Goal: Task Accomplishment & Management: Complete application form

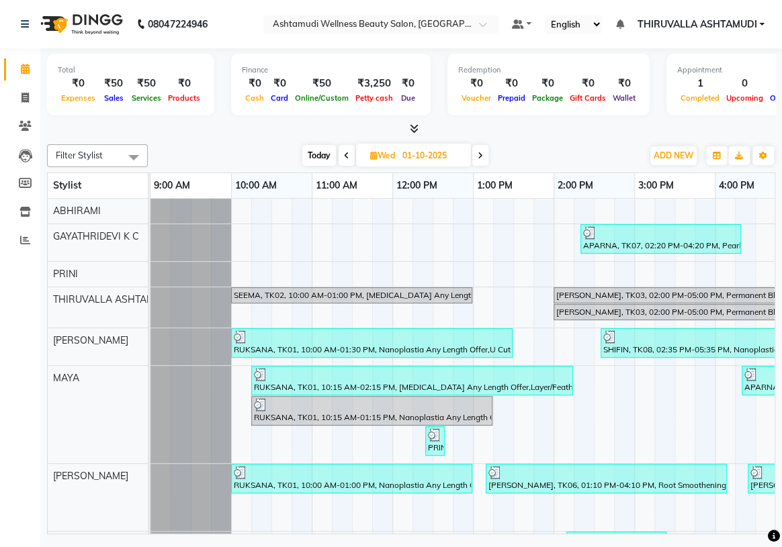
scroll to position [132, 381]
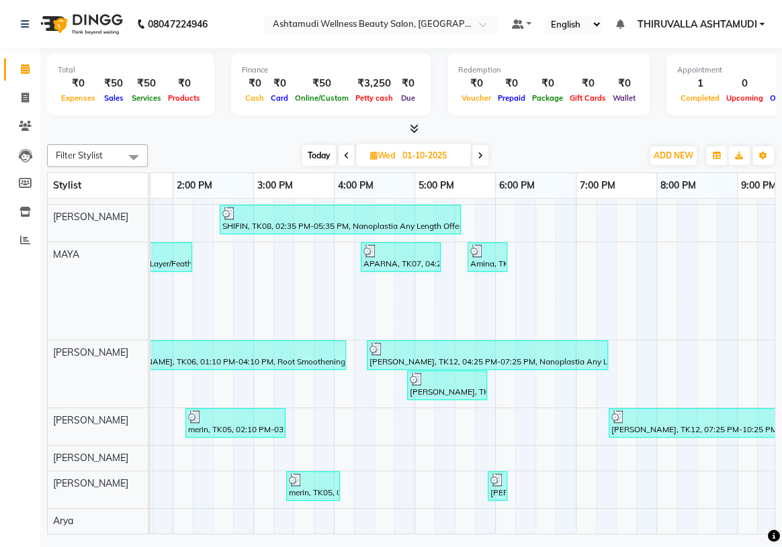
click at [323, 155] on span "Today" at bounding box center [319, 155] width 34 height 21
type input "03-10-2025"
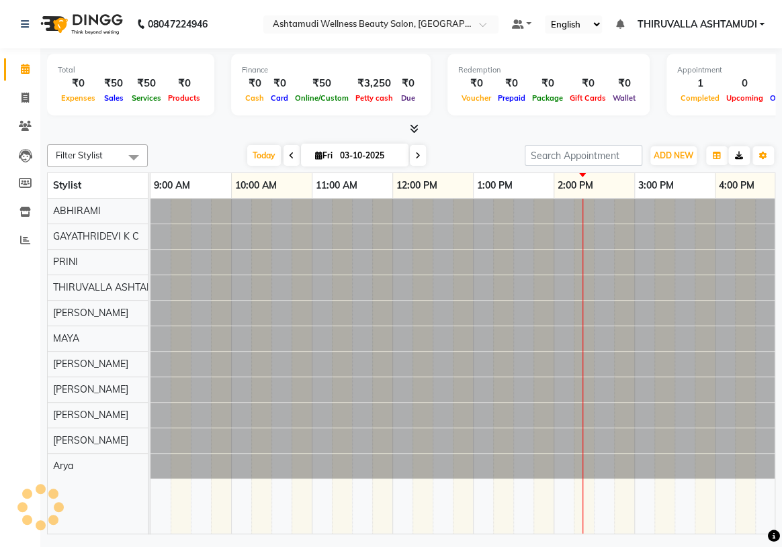
scroll to position [0, 403]
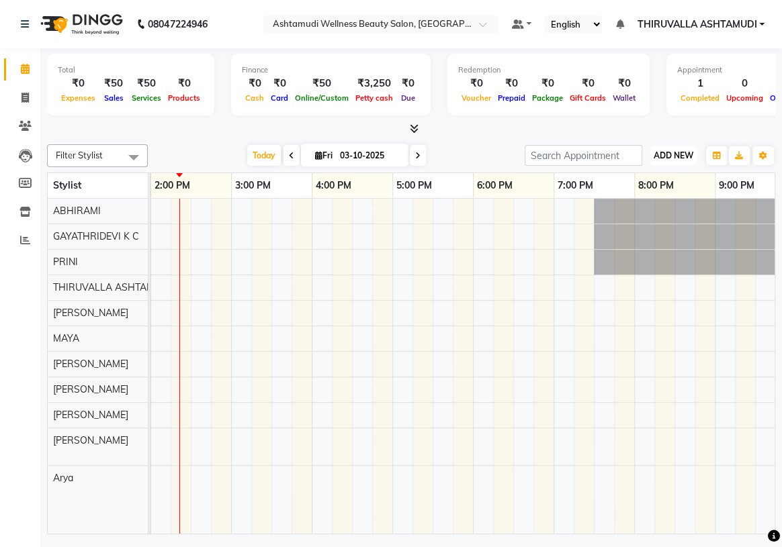
click at [682, 157] on span "ADD NEW" at bounding box center [673, 155] width 40 height 10
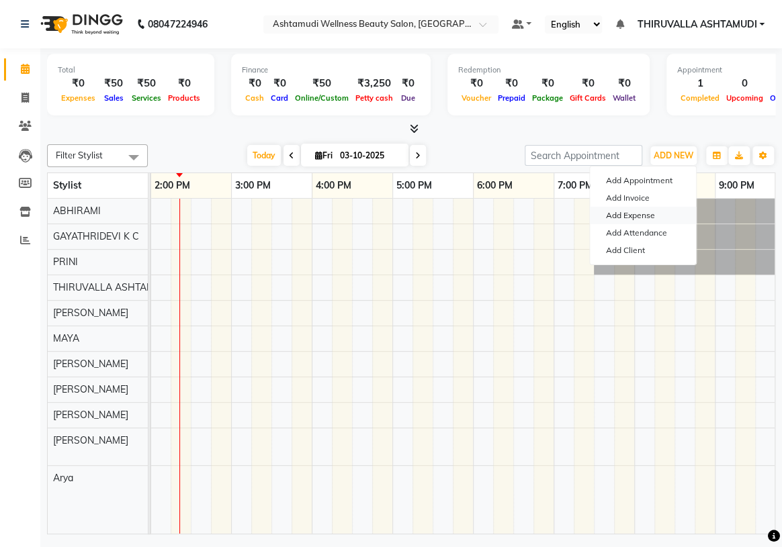
click at [650, 213] on link "Add Expense" at bounding box center [643, 215] width 106 height 17
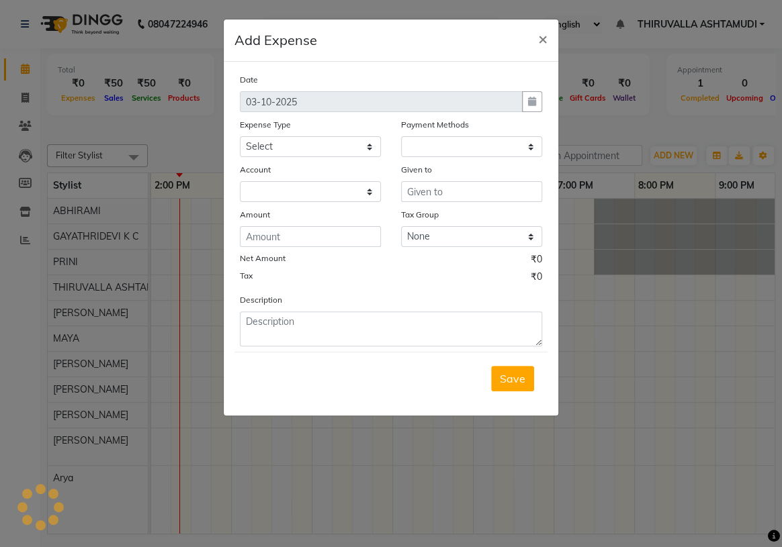
select select "1"
select select "3465"
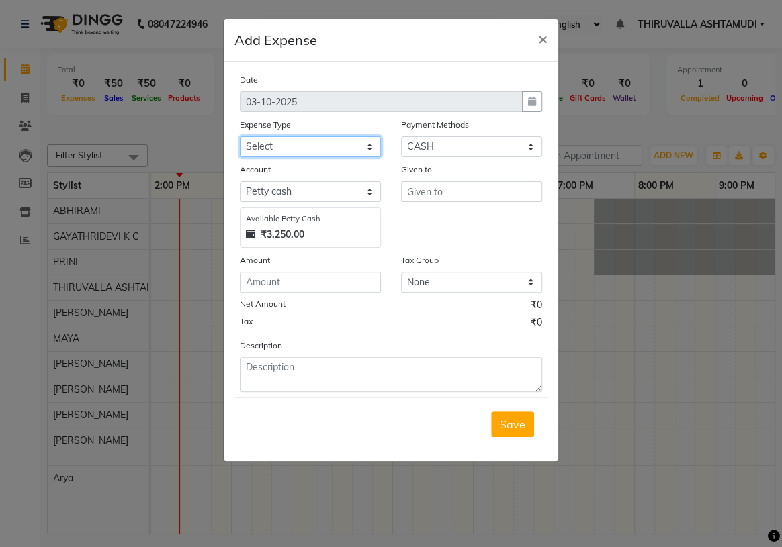
click at [371, 144] on select "Select ACCOMODATION EXPENSES ADVERTISEMENT SALES PROMOTIONAL EXPENSES Bonus BRI…" at bounding box center [310, 146] width 141 height 21
select select "6188"
click at [240, 137] on select "Select ACCOMODATION EXPENSES ADVERTISEMENT SALES PROMOTIONAL EXPENSES Bonus BRI…" at bounding box center [310, 146] width 141 height 21
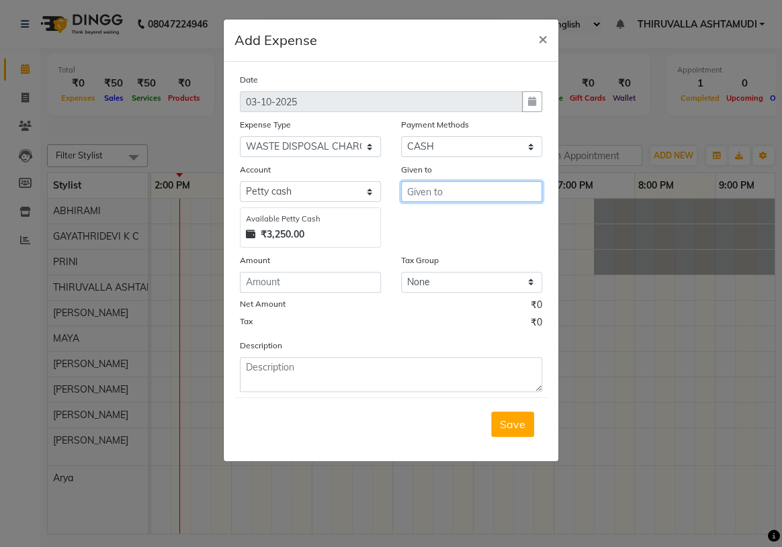
click at [454, 197] on input "text" at bounding box center [471, 191] width 141 height 21
type input "Muncipality"
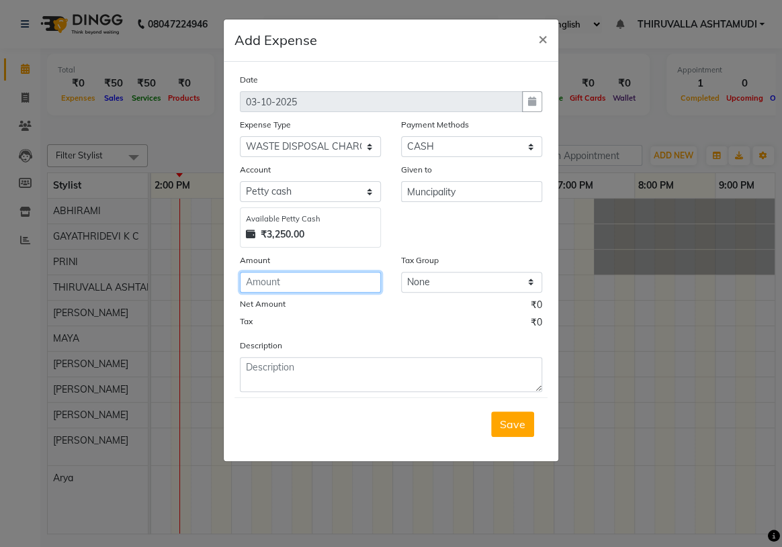
click at [359, 279] on input "number" at bounding box center [310, 282] width 141 height 21
type input "3000"
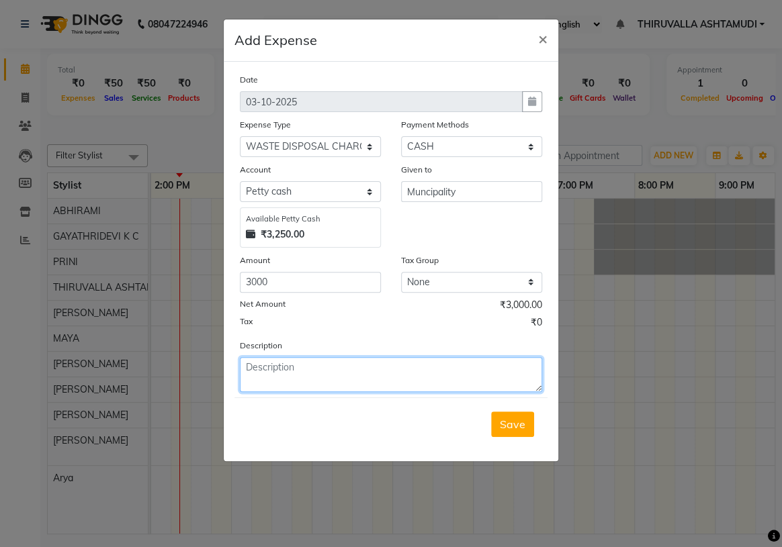
click at [337, 376] on textarea at bounding box center [391, 374] width 302 height 35
type textarea "waste"
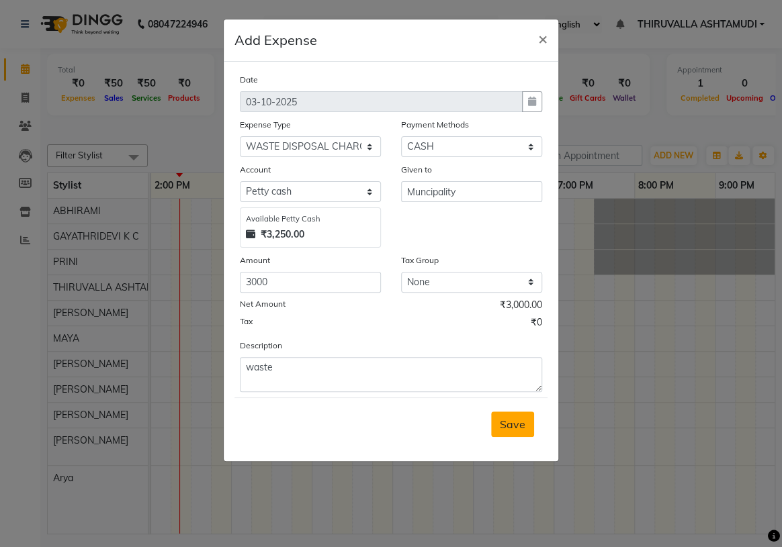
click at [507, 426] on span "Save" at bounding box center [513, 424] width 26 height 13
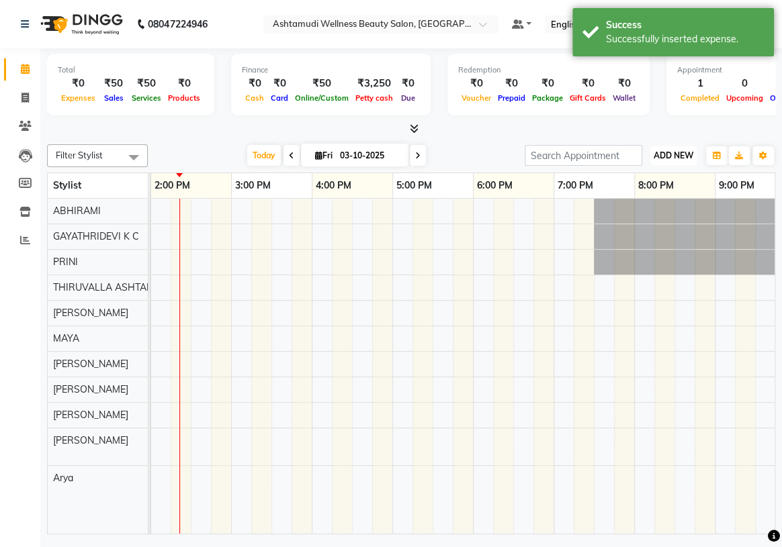
click at [682, 155] on span "ADD NEW" at bounding box center [673, 155] width 40 height 10
click at [678, 146] on button "ADD NEW Toggle Dropdown" at bounding box center [673, 155] width 46 height 19
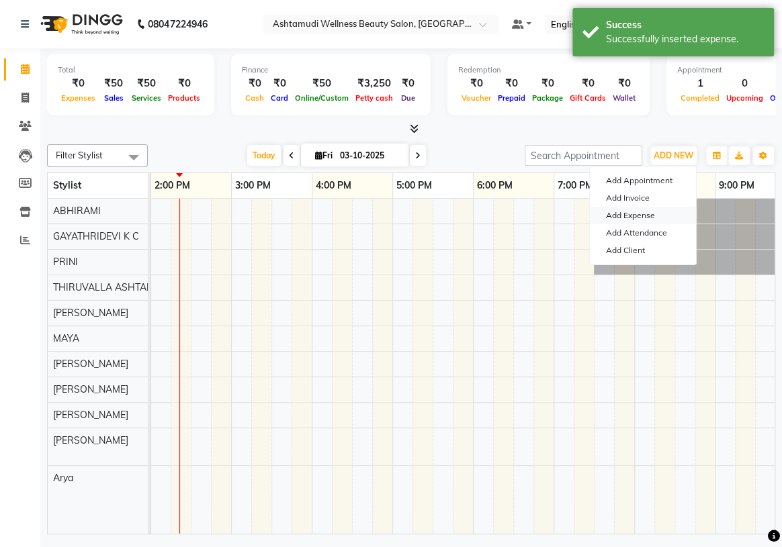
click at [632, 209] on link "Add Expense" at bounding box center [643, 215] width 106 height 17
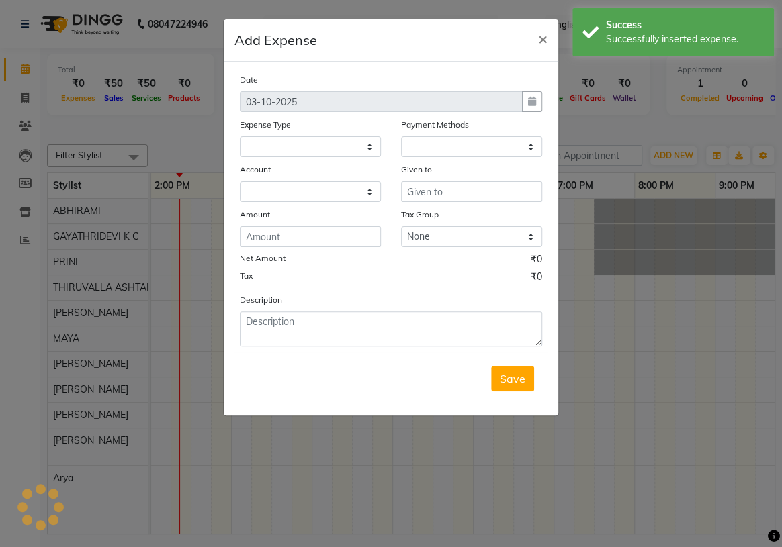
select select
select select "1"
select select "3465"
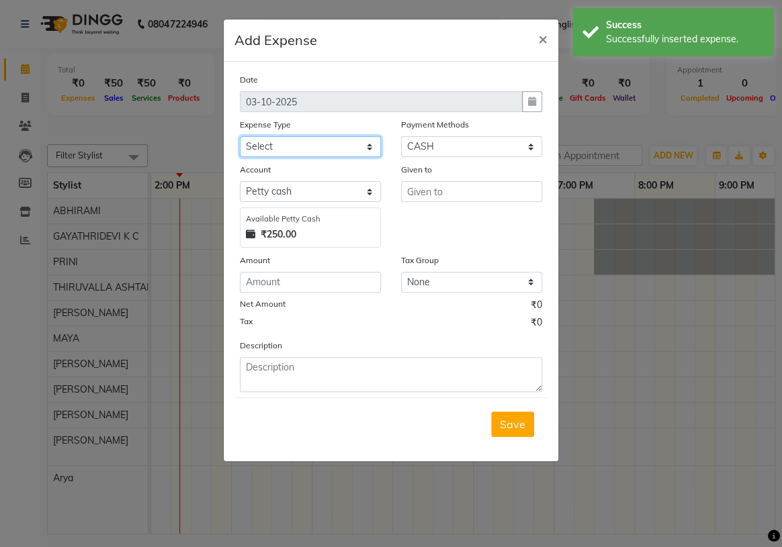
click at [375, 147] on select "Select ACCOMODATION EXPENSES ADVERTISEMENT SALES PROMOTIONAL EXPENSES Bonus BRI…" at bounding box center [310, 146] width 141 height 21
select select "6175"
click at [240, 137] on select "Select ACCOMODATION EXPENSES ADVERTISEMENT SALES PROMOTIONAL EXPENSES Bonus BRI…" at bounding box center [310, 146] width 141 height 21
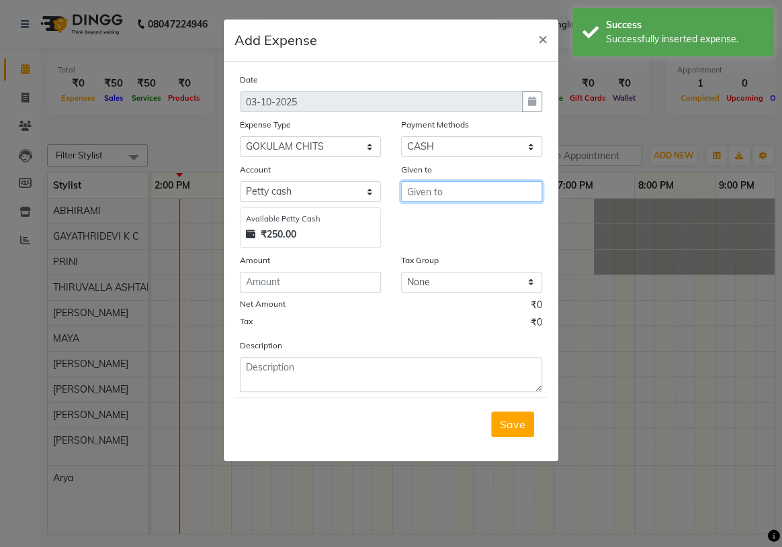
click at [441, 193] on input "text" at bounding box center [471, 191] width 141 height 21
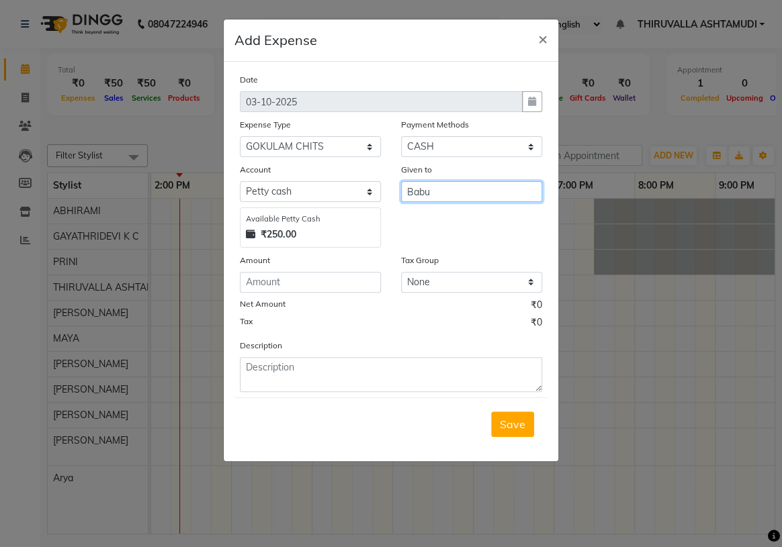
type input "Babu"
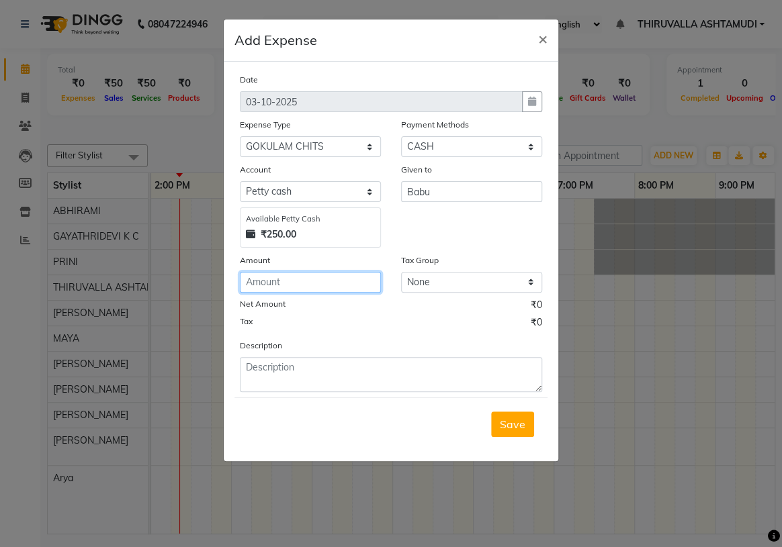
click at [362, 283] on input "number" at bounding box center [310, 282] width 141 height 21
type input "2000"
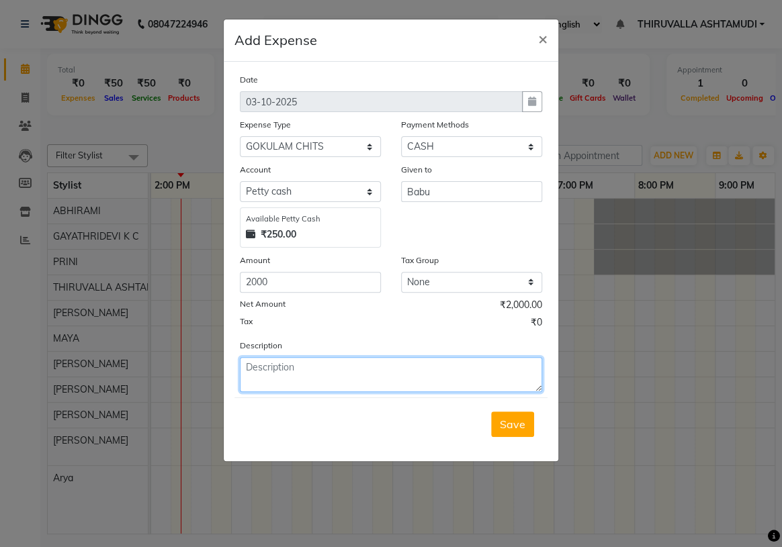
click at [367, 373] on textarea at bounding box center [391, 374] width 302 height 35
type textarea "chittts"
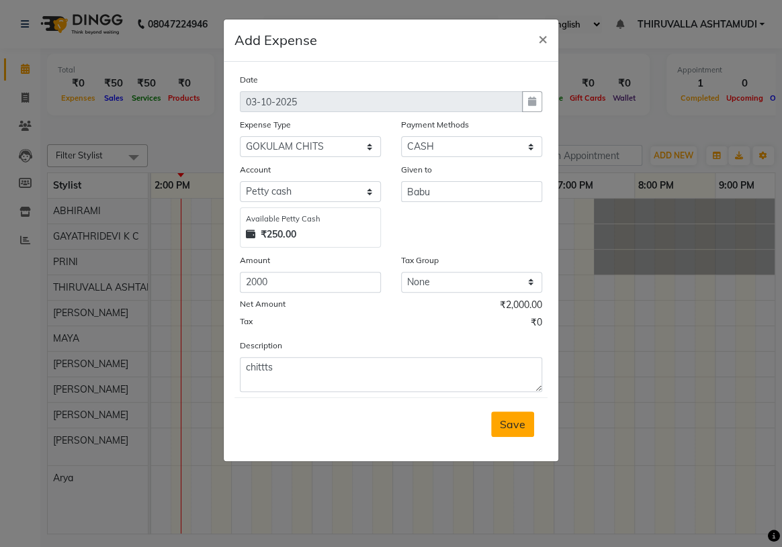
click at [516, 427] on span "Save" at bounding box center [513, 424] width 26 height 13
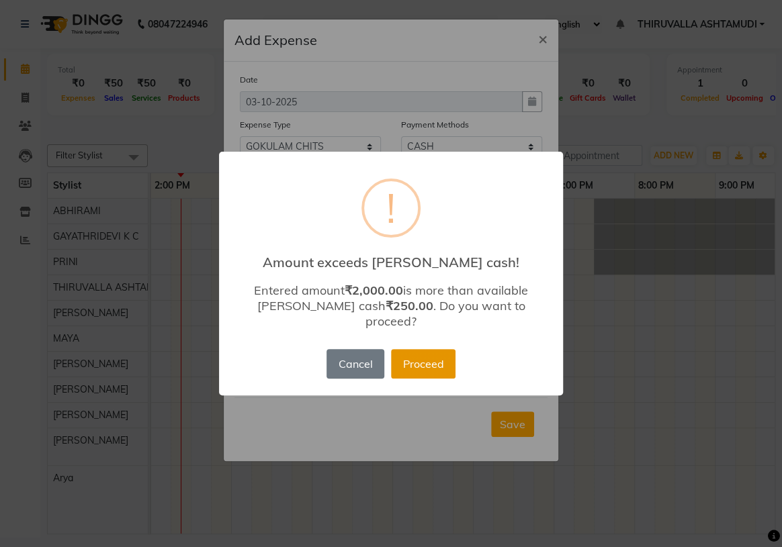
click at [433, 364] on button "Proceed" at bounding box center [423, 364] width 64 height 30
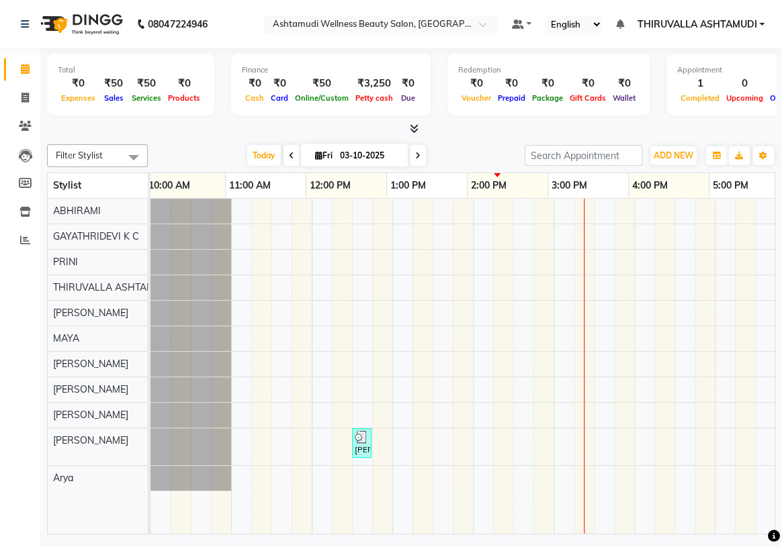
scroll to position [0, 0]
